Goal: Information Seeking & Learning: Learn about a topic

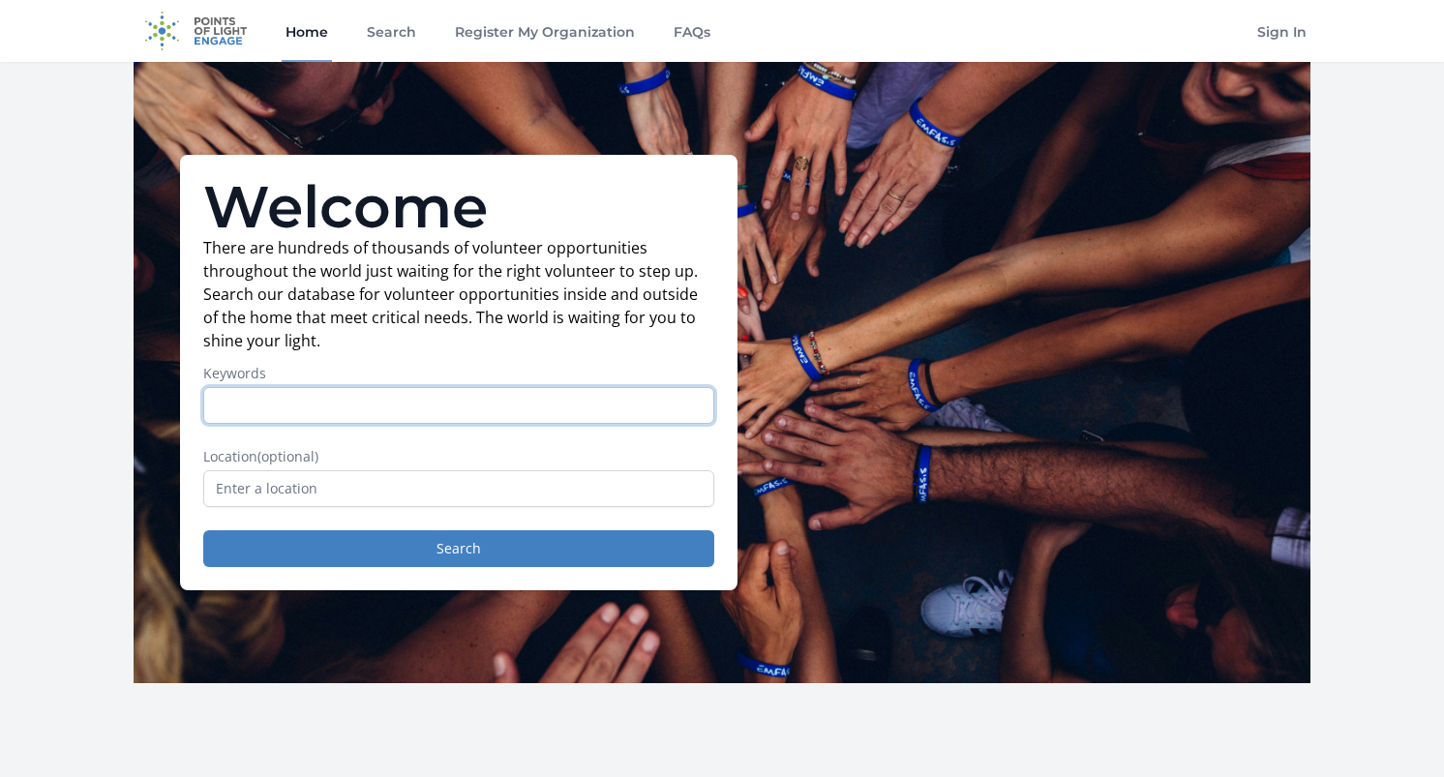
click at [245, 401] on input "Keywords" at bounding box center [458, 405] width 511 height 37
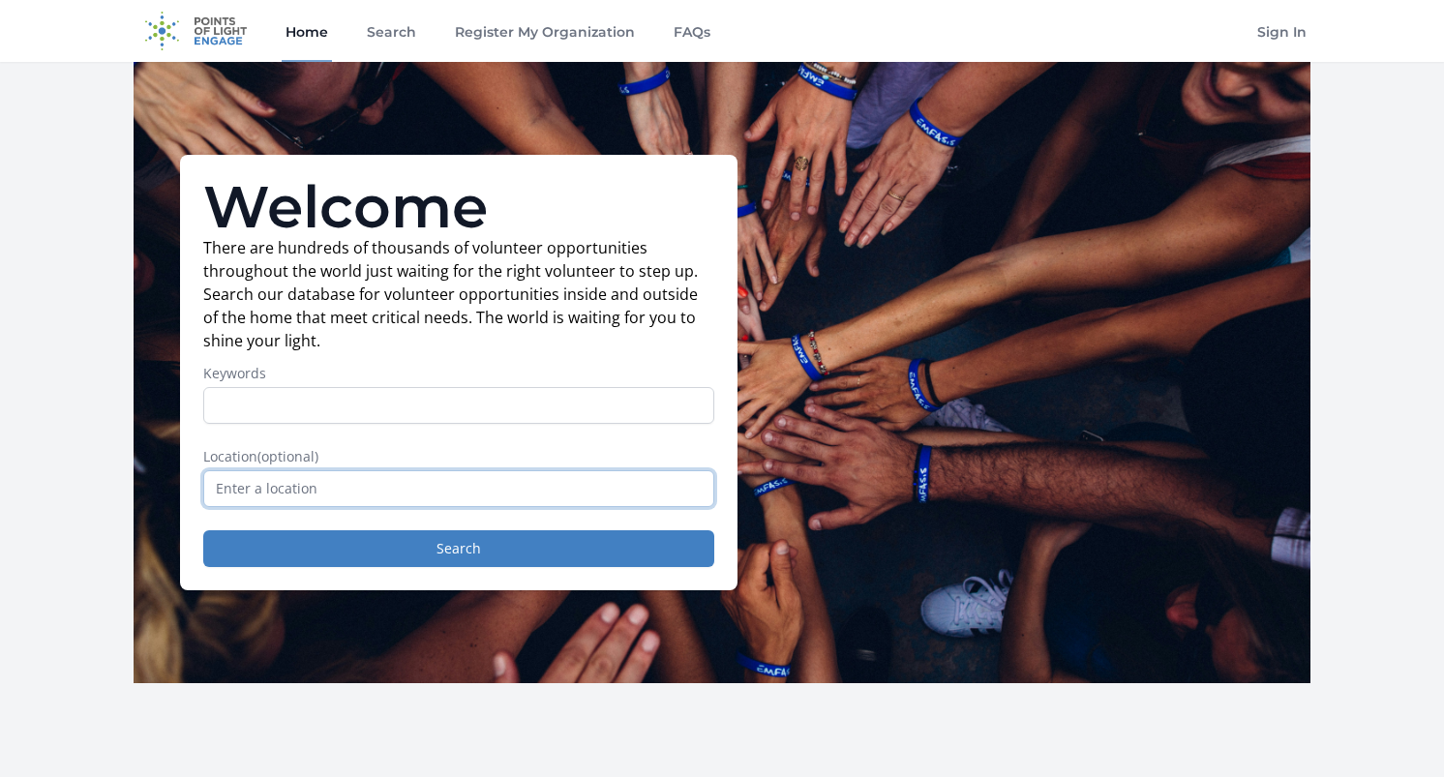
click at [283, 505] on input "text" at bounding box center [458, 488] width 511 height 37
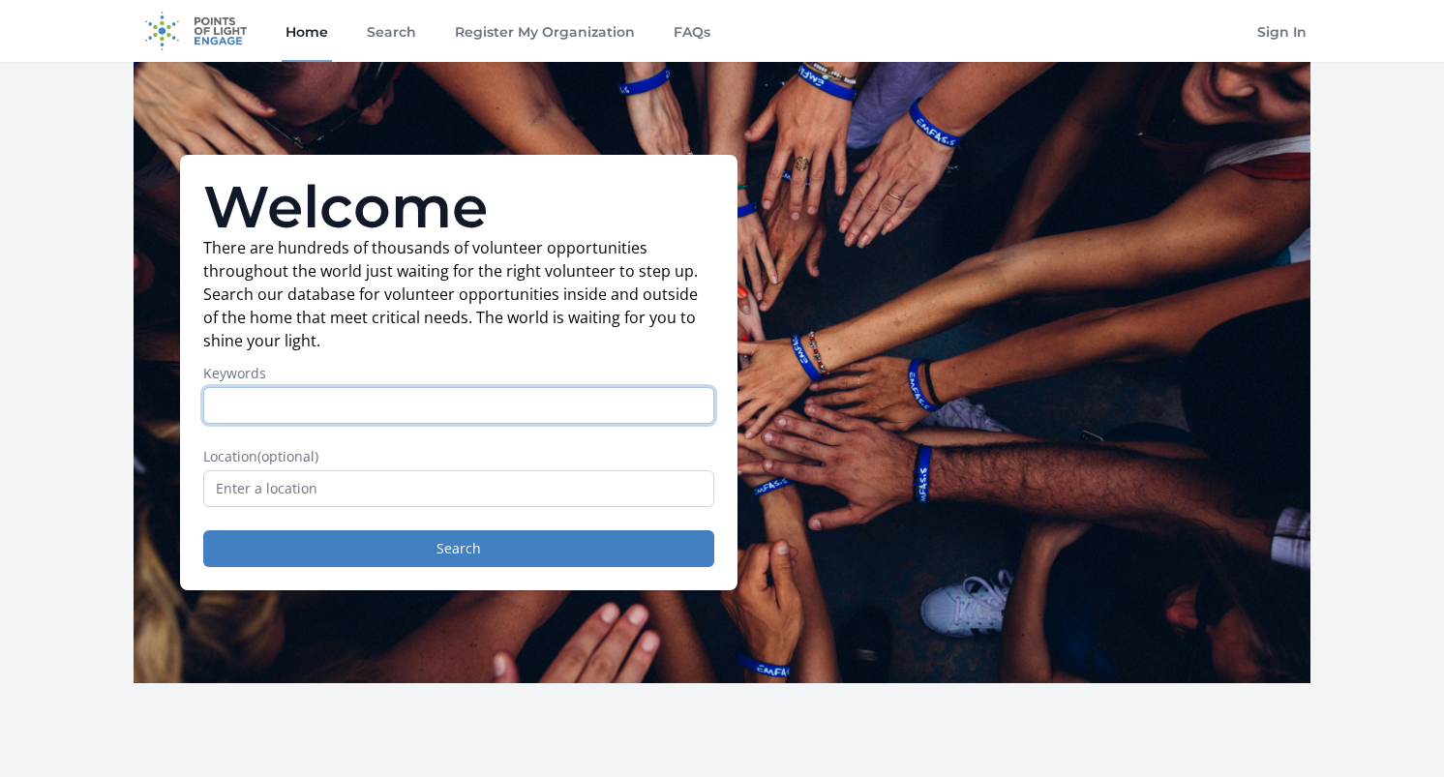
scroll to position [3, 0]
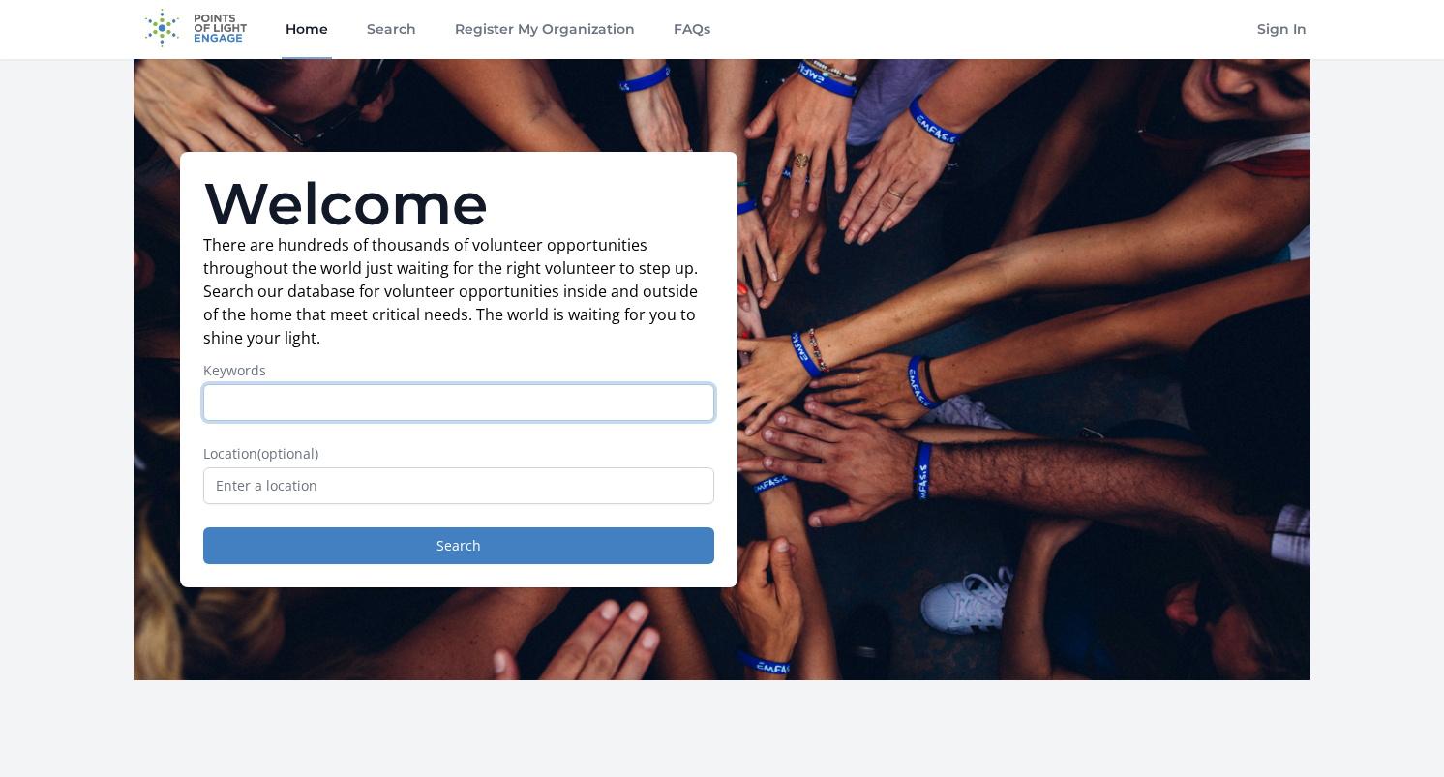
click at [286, 403] on input "Keywords" at bounding box center [458, 402] width 511 height 37
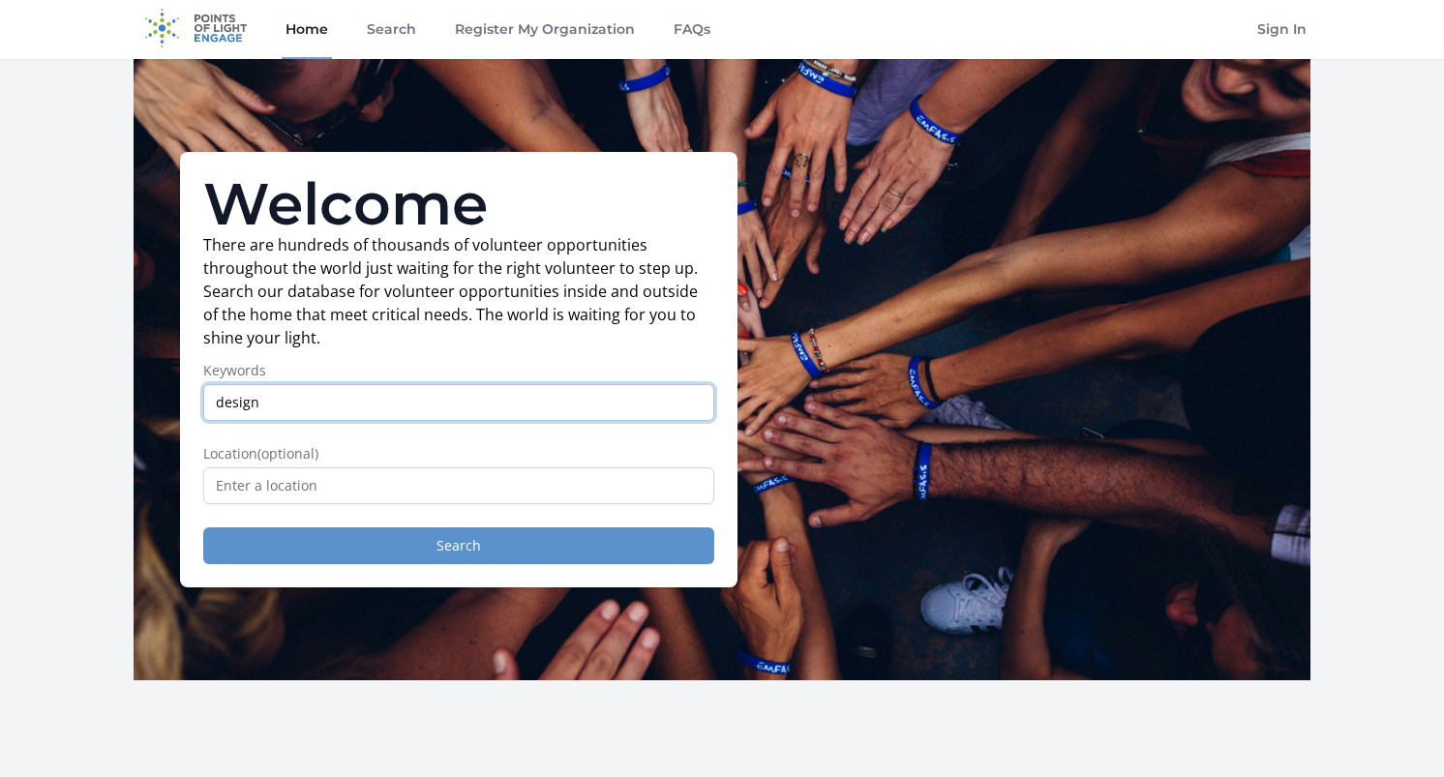
type input "design"
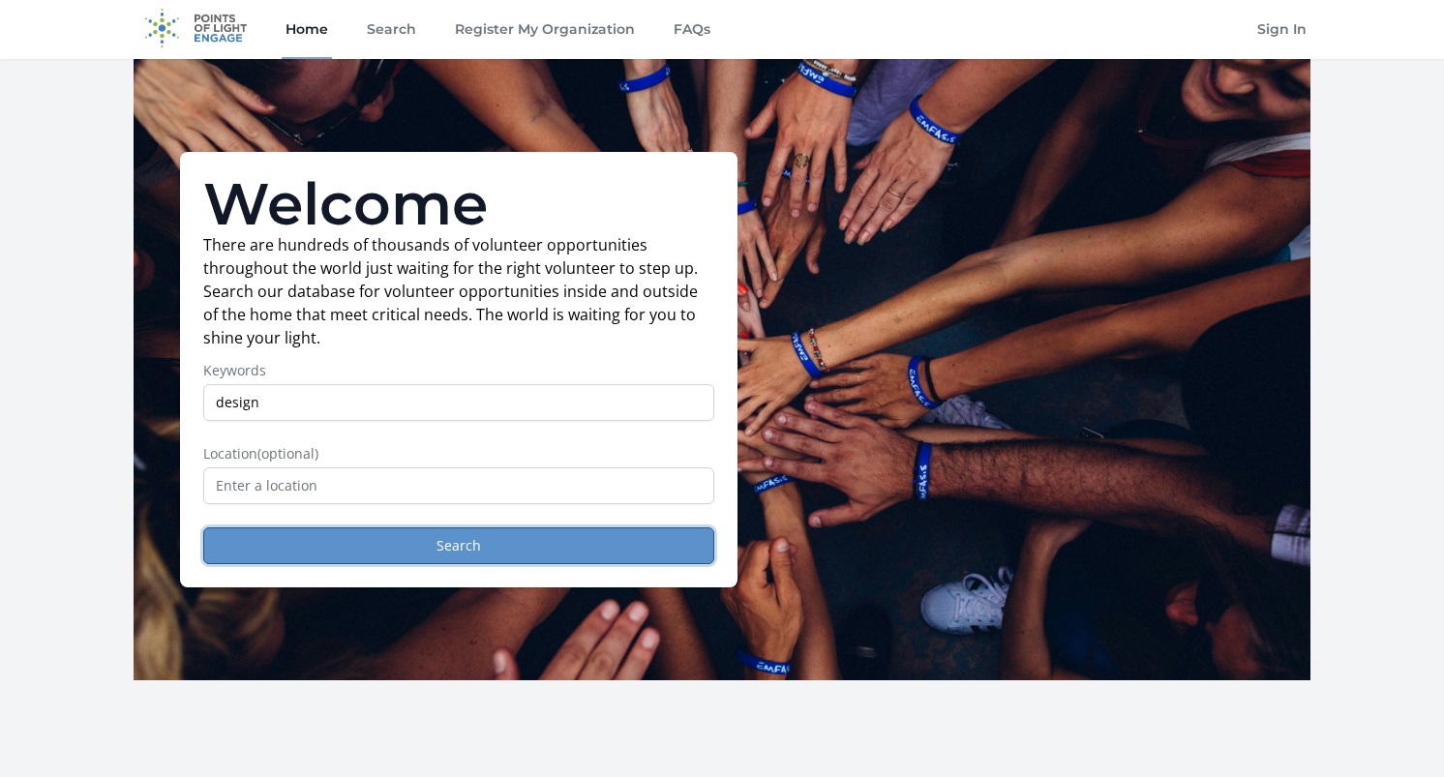
click at [599, 544] on button "Search" at bounding box center [458, 545] width 511 height 37
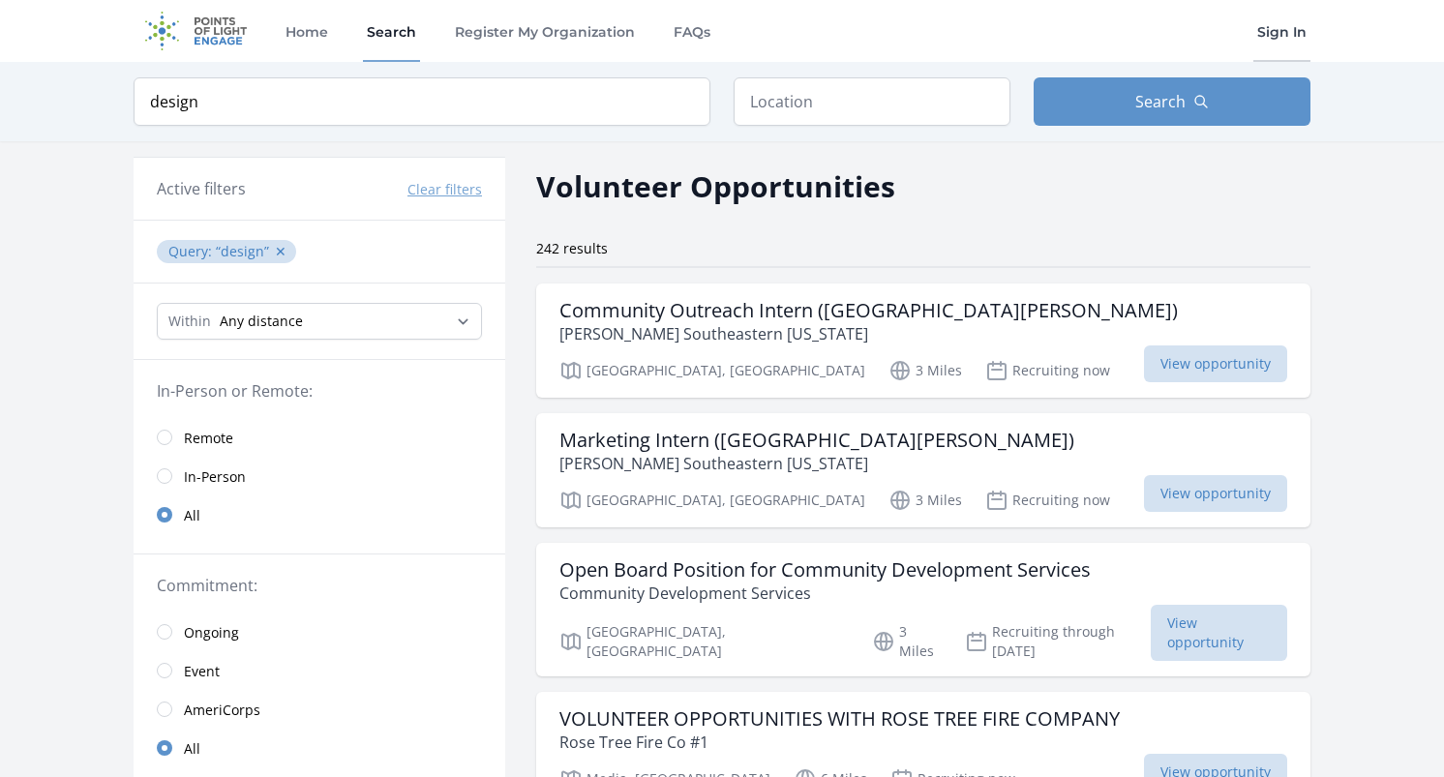
click at [1308, 24] on link "Sign In" at bounding box center [1281, 31] width 57 height 62
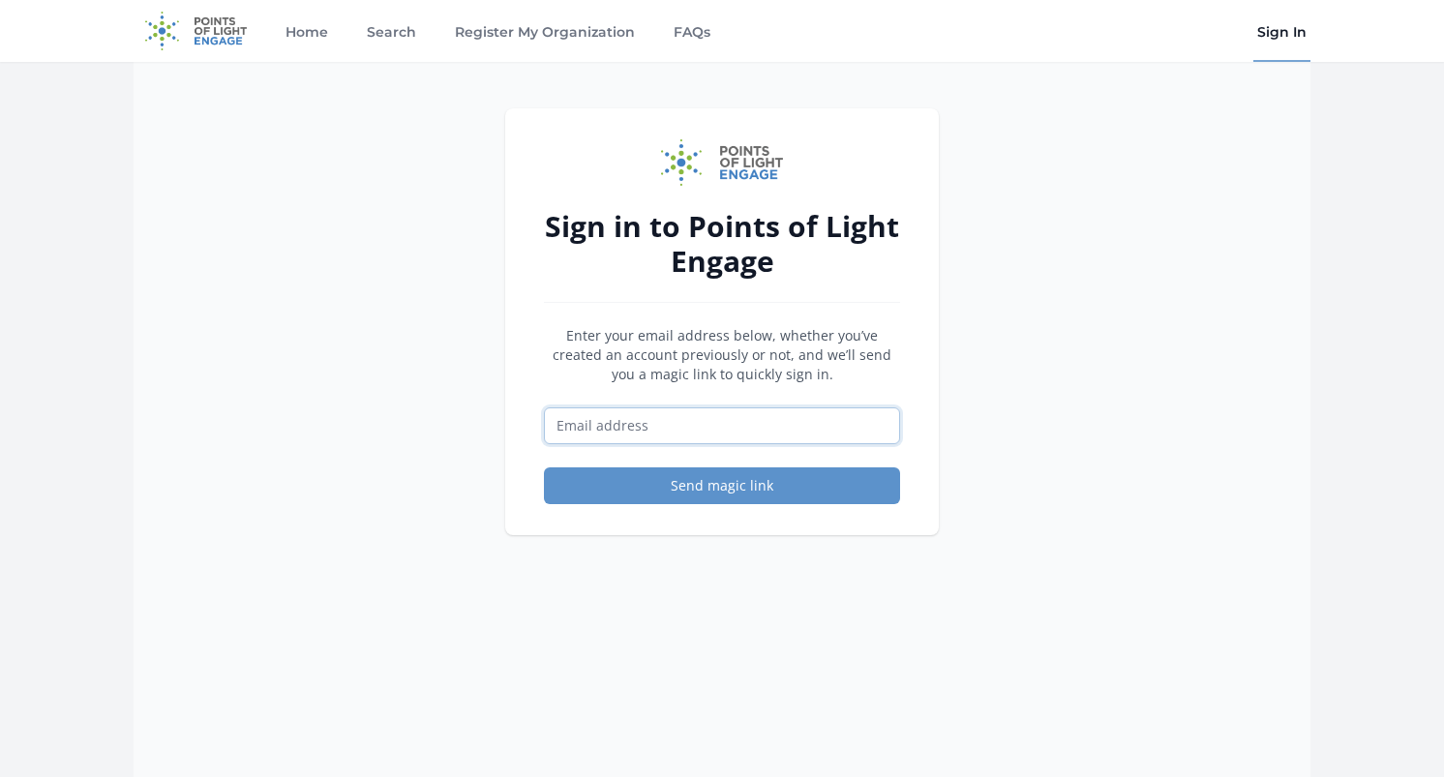
click at [614, 425] on input "Email address" at bounding box center [722, 425] width 356 height 37
type input "[PERSON_NAME][EMAIL_ADDRESS][DOMAIN_NAME]"
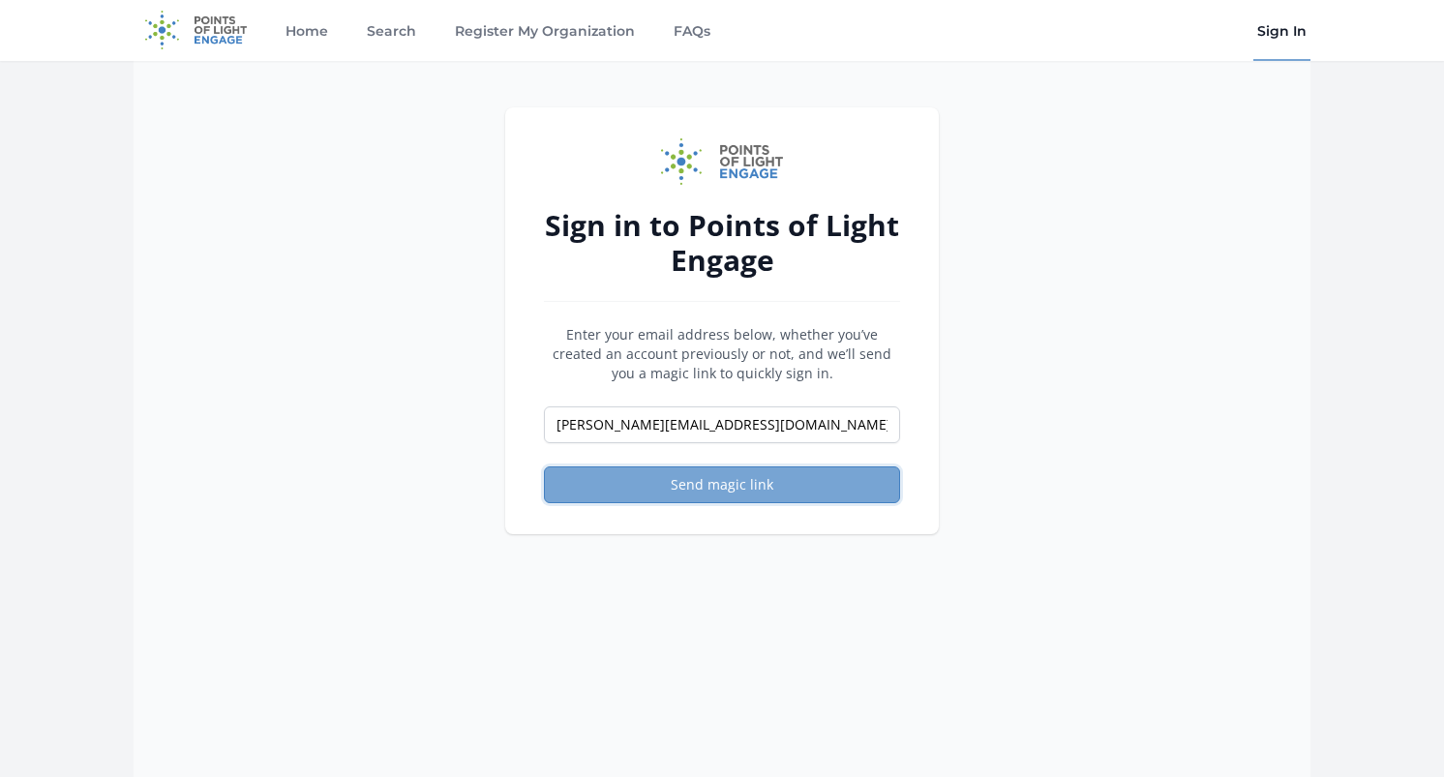
click at [713, 483] on button "Send magic link" at bounding box center [722, 484] width 356 height 37
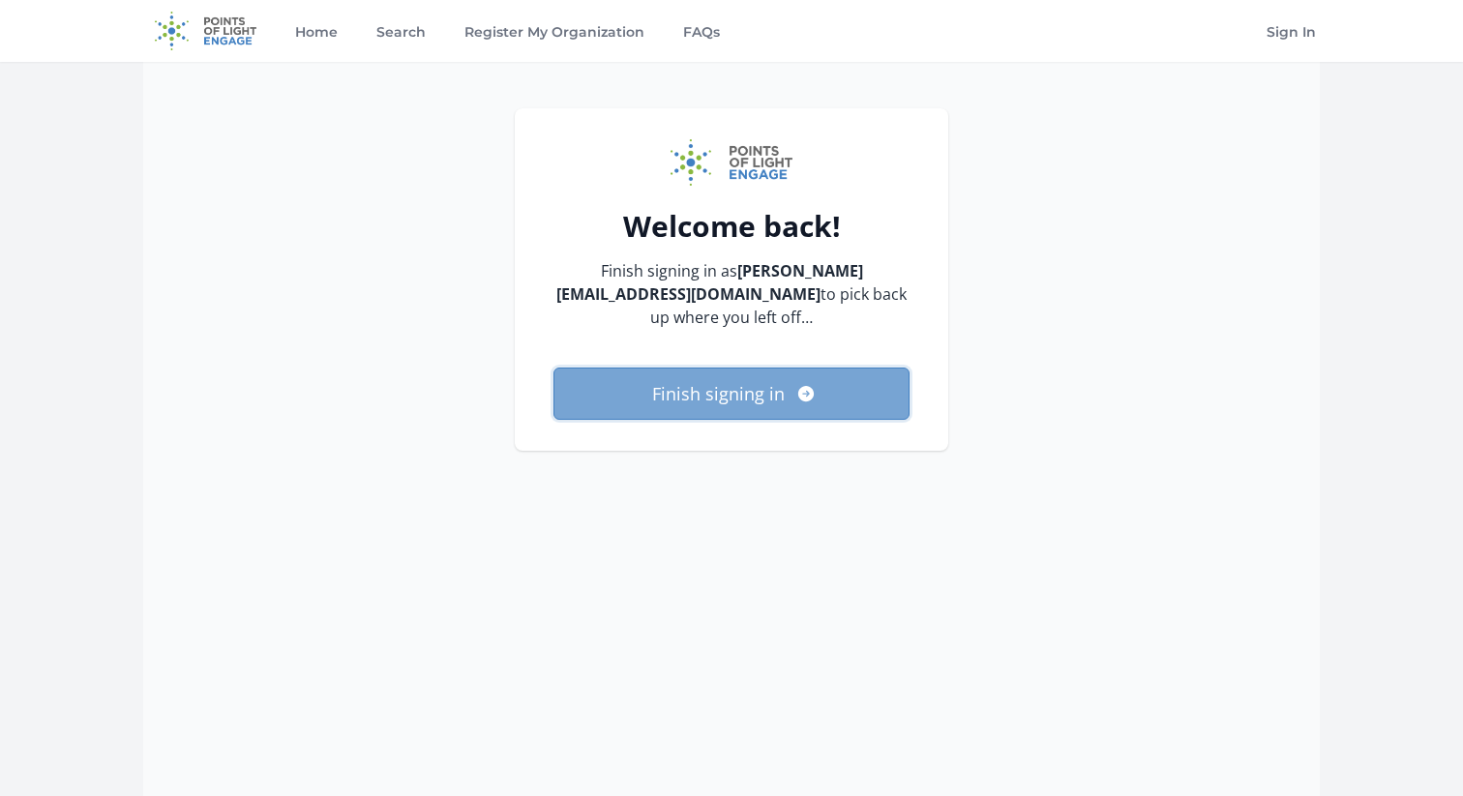
click at [700, 368] on button "Finish signing in" at bounding box center [731, 394] width 356 height 52
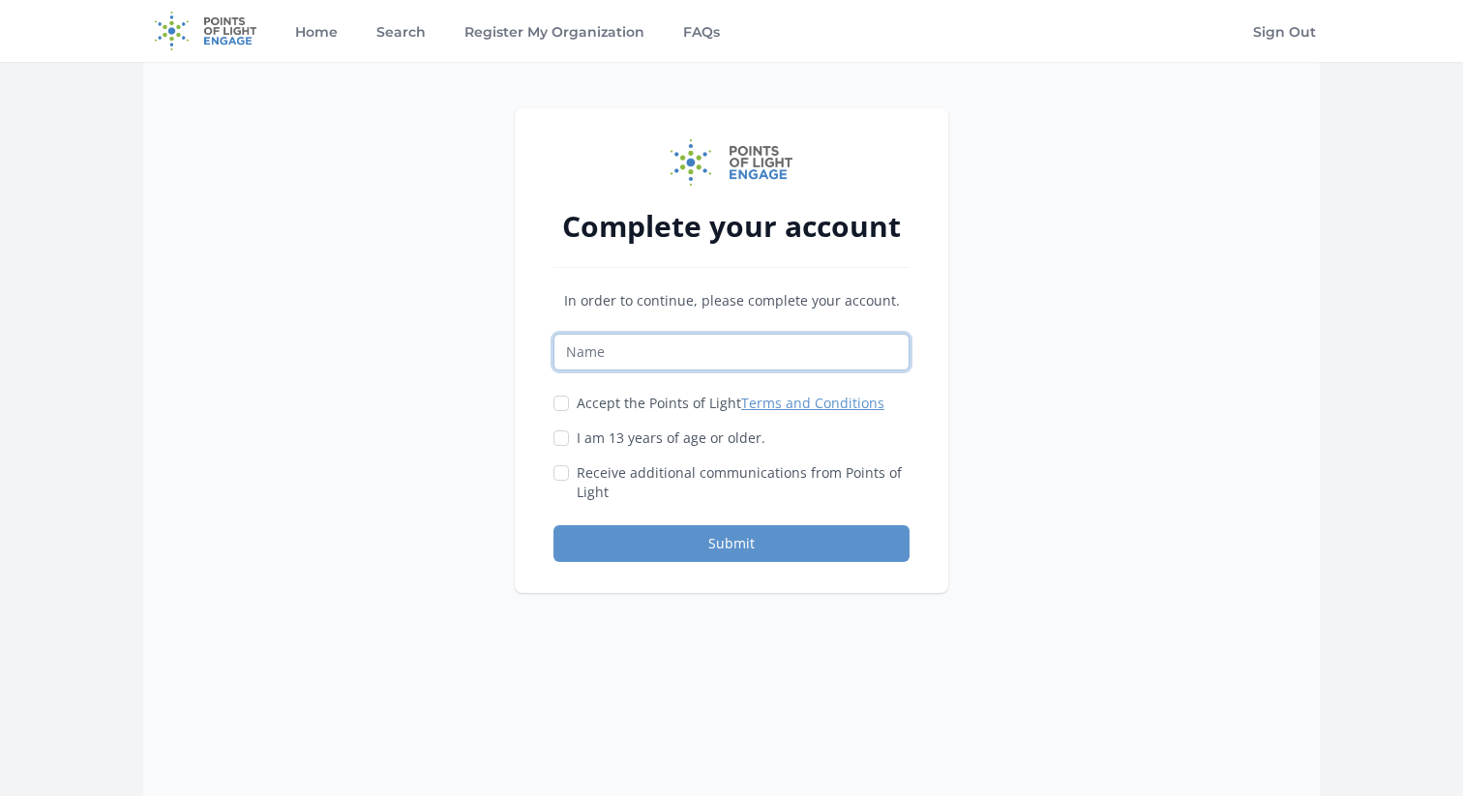
click at [662, 357] on input "Name" at bounding box center [731, 352] width 356 height 37
type input "Kate Varner"
click at [613, 400] on label "Accept the Points of Light Terms and Conditions" at bounding box center [731, 403] width 308 height 19
click at [569, 400] on input "Accept the Points of Light Terms and Conditions" at bounding box center [560, 403] width 15 height 15
checkbox input "true"
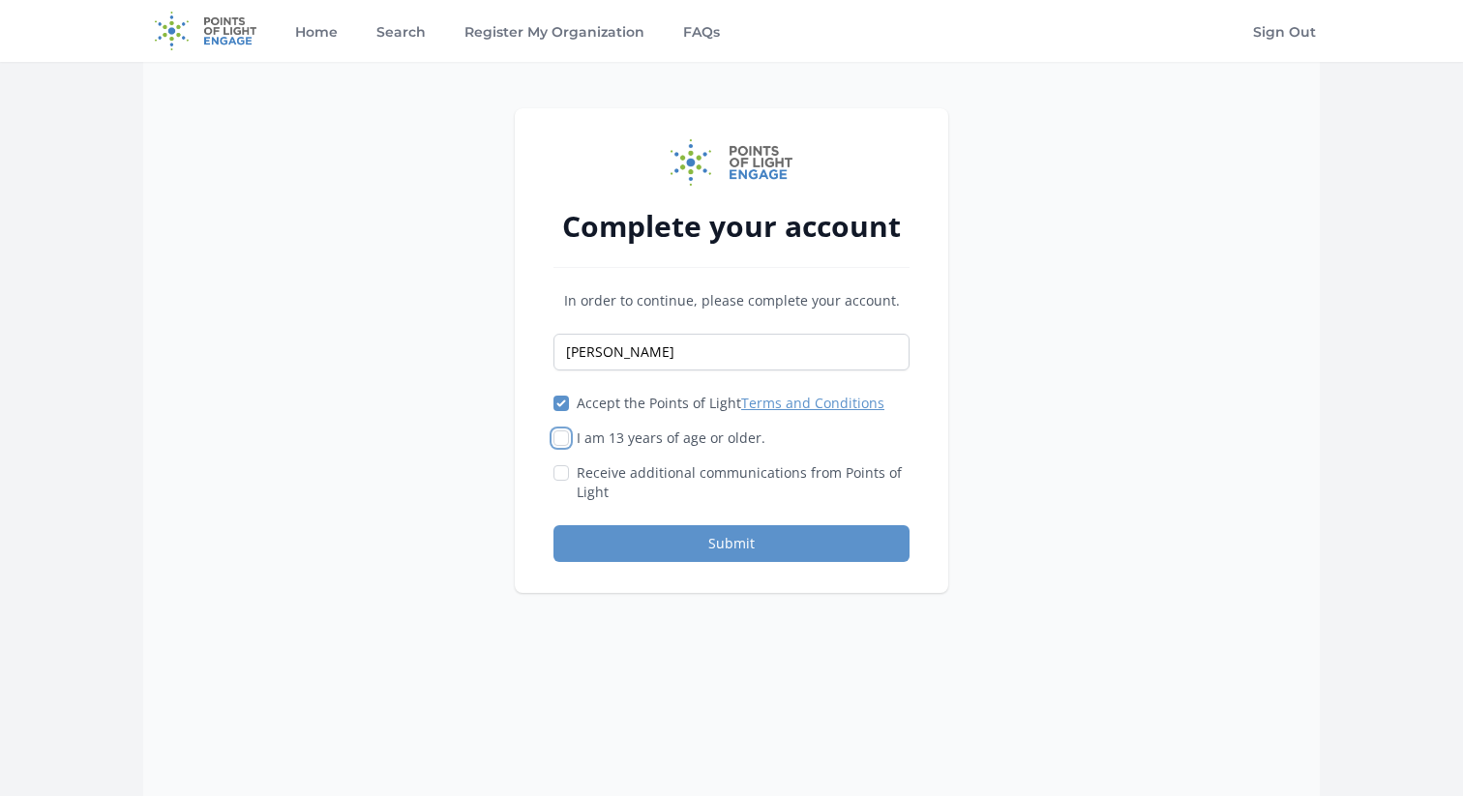
click at [568, 438] on input "I am 13 years of age or older." at bounding box center [560, 438] width 15 height 15
checkbox input "true"
click at [636, 548] on button "Submit" at bounding box center [731, 543] width 356 height 37
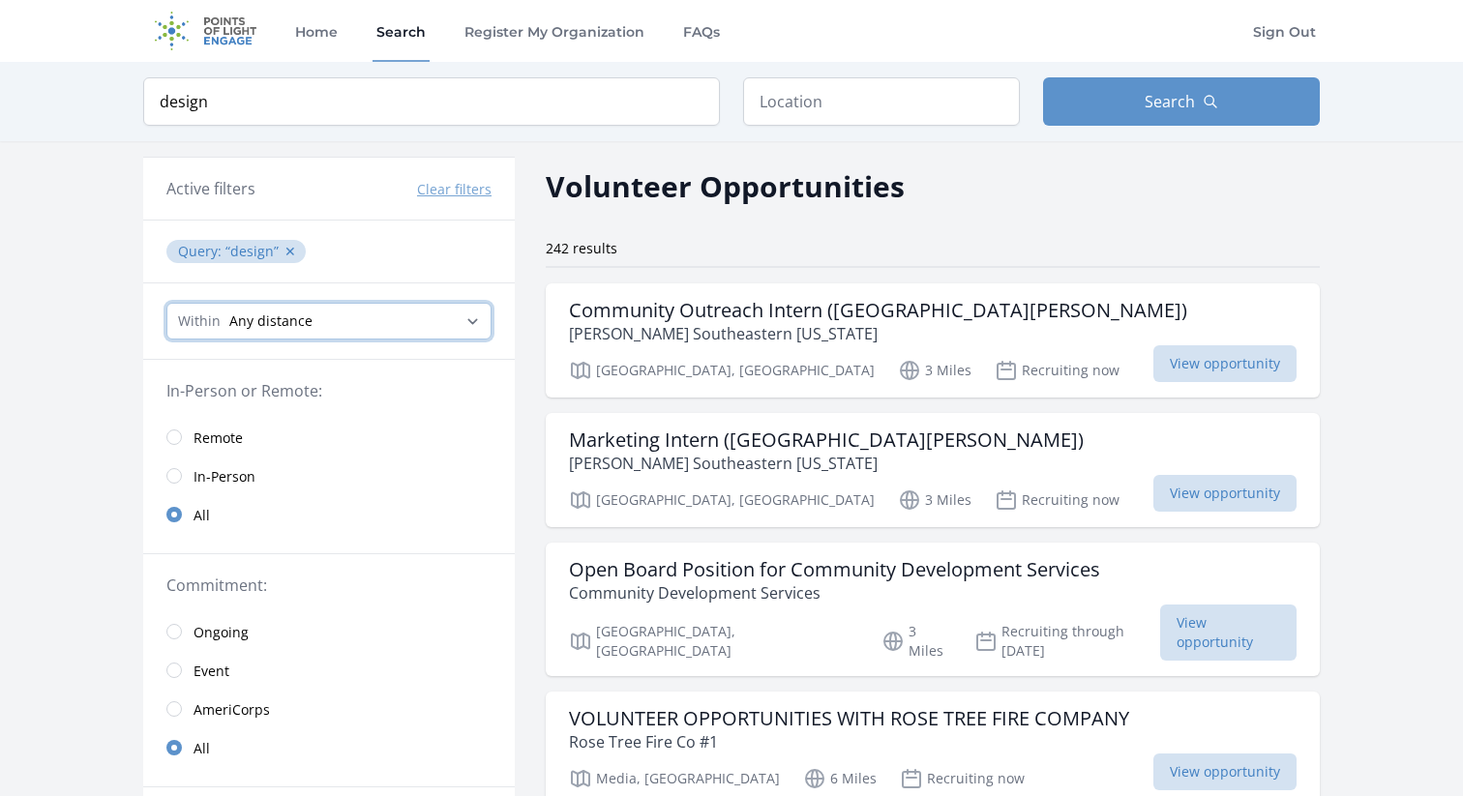
click at [320, 315] on select "Any distance , 5 Miles , 20 Miles , 50 Miles , 100 Miles" at bounding box center [328, 321] width 325 height 37
click at [166, 303] on select "Any distance , 5 Miles , 20 Miles , 50 Miles , 100 Miles" at bounding box center [328, 321] width 325 height 37
drag, startPoint x: 245, startPoint y: 100, endPoint x: 128, endPoint y: 106, distance: 117.3
click at [128, 106] on div "Keyword design Location Search" at bounding box center [731, 101] width 1239 height 79
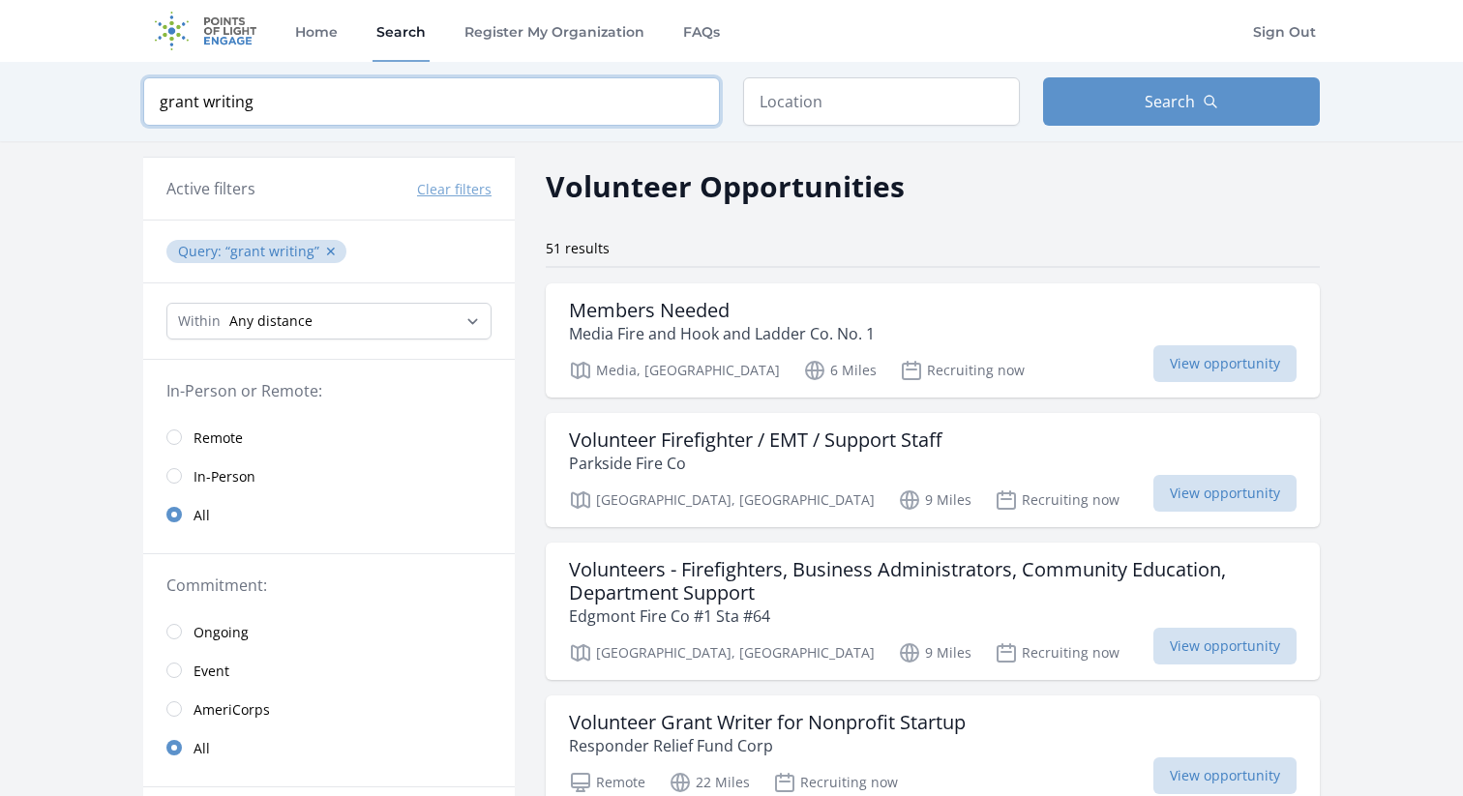
type input "grant writing"
click button "submit" at bounding box center [0, 0] width 0 height 0
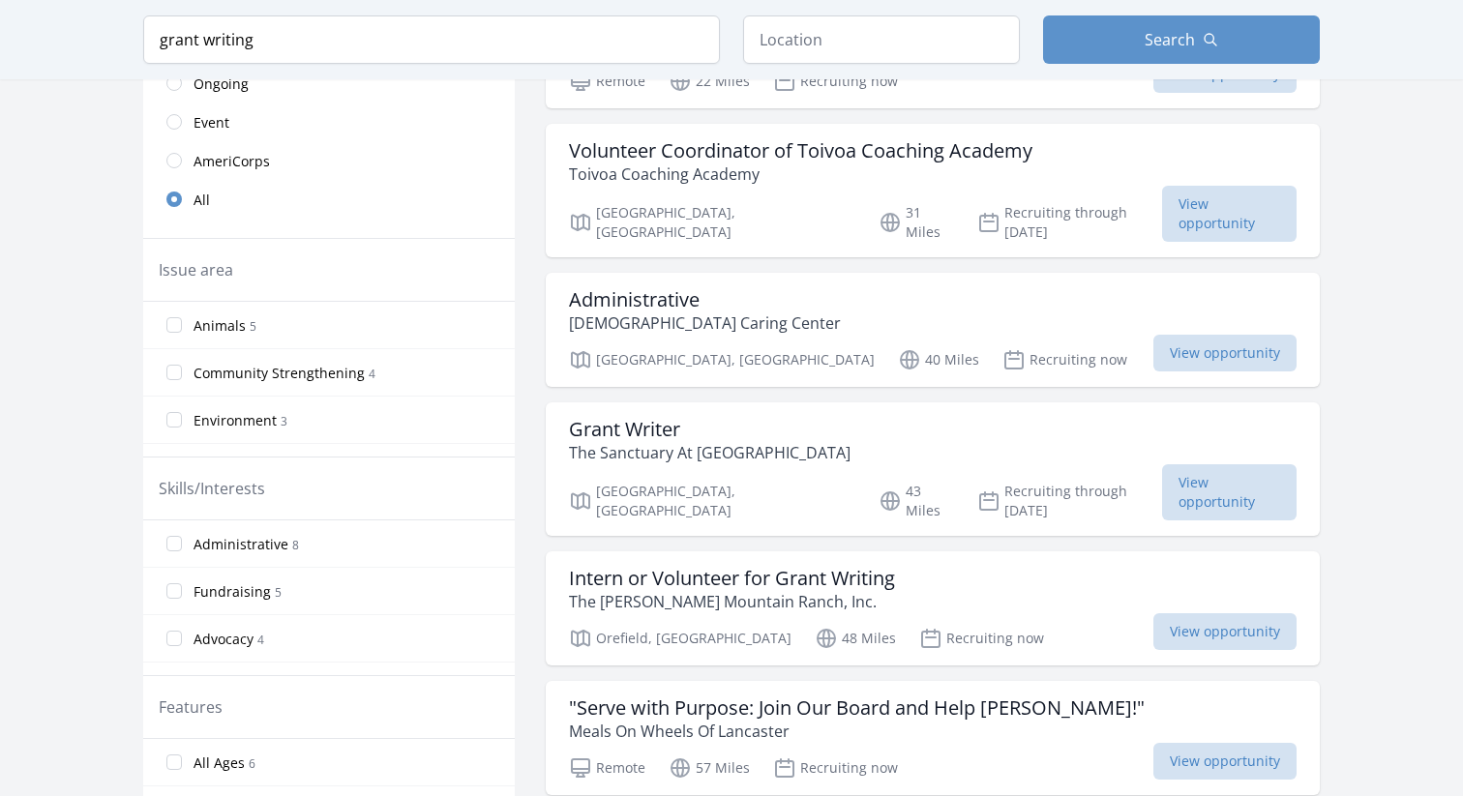
scroll to position [501, 0]
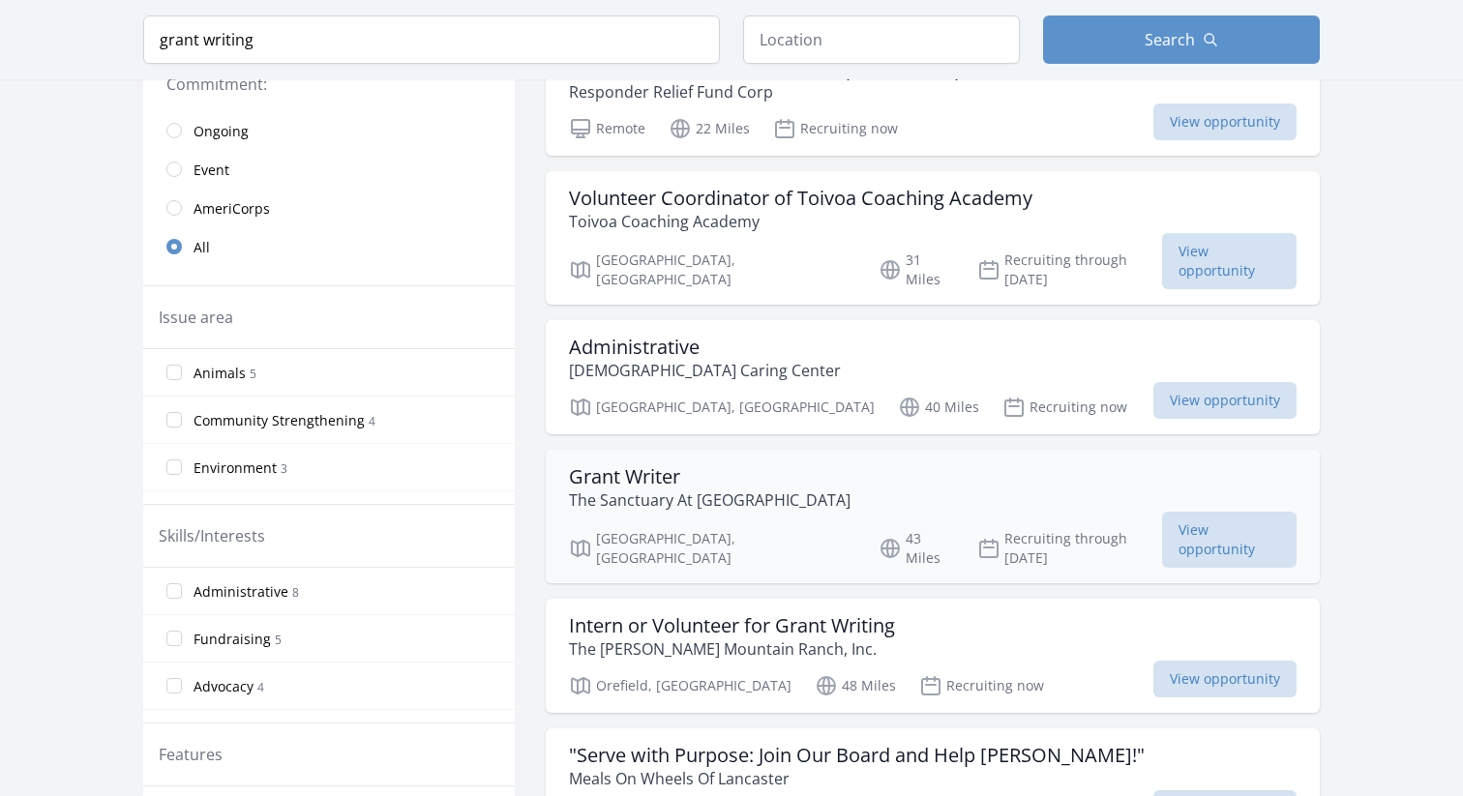
click at [665, 450] on div "Grant Writer The Sanctuary At [GEOGRAPHIC_DATA] [GEOGRAPHIC_DATA], [GEOGRAPHIC_…" at bounding box center [933, 517] width 774 height 134
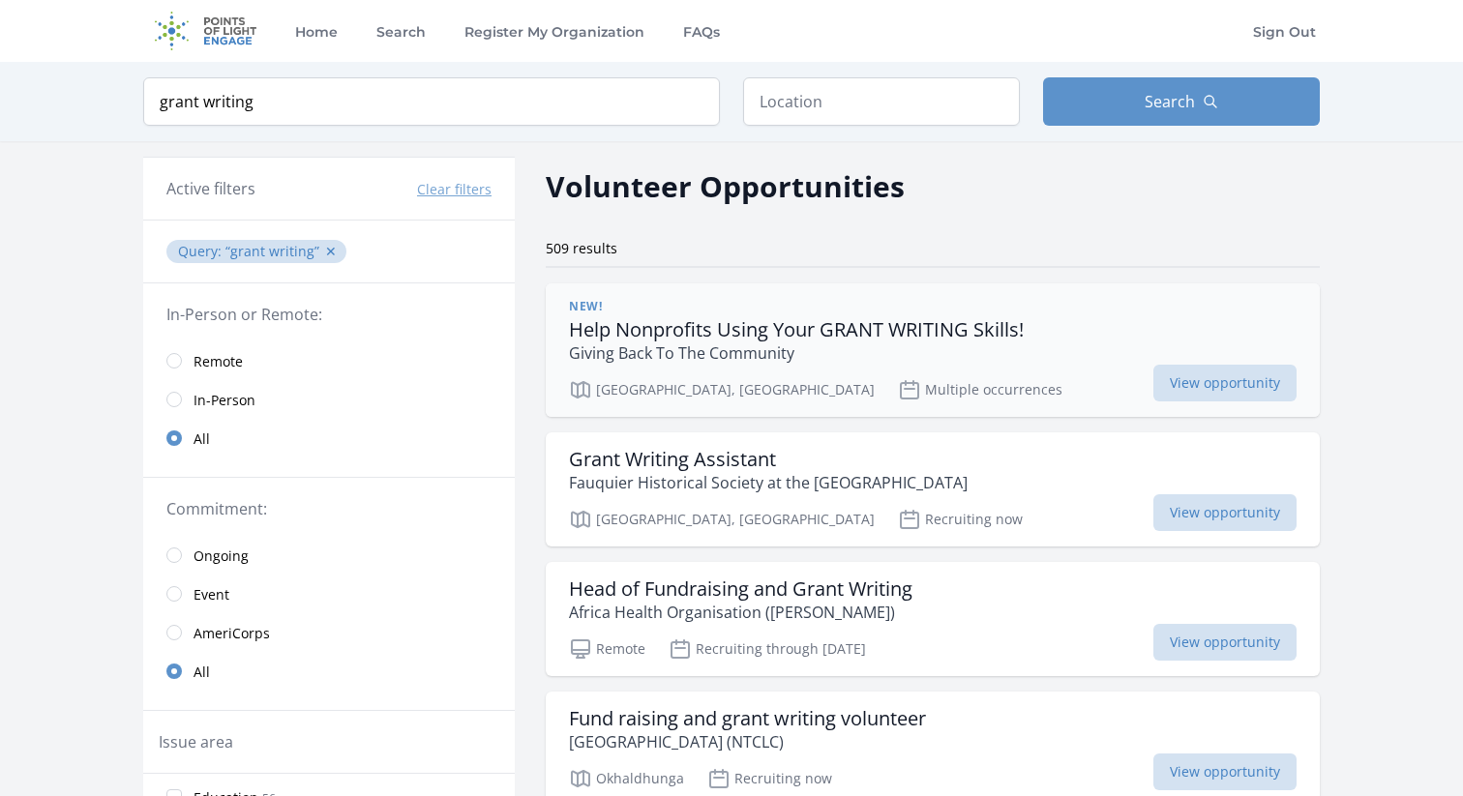
click at [710, 339] on h3 "Help Nonprofits Using Your GRANT WRITING Skills!" at bounding box center [796, 329] width 455 height 23
click at [174, 357] on input "radio" at bounding box center [173, 360] width 15 height 15
